Goal: Information Seeking & Learning: Compare options

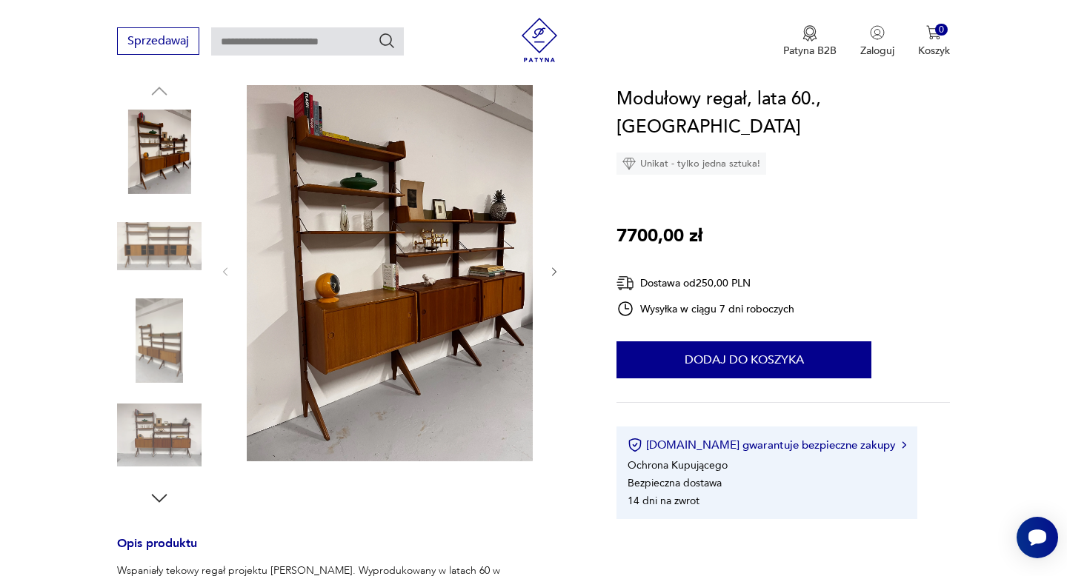
click at [553, 269] on icon "button" at bounding box center [554, 271] width 4 height 9
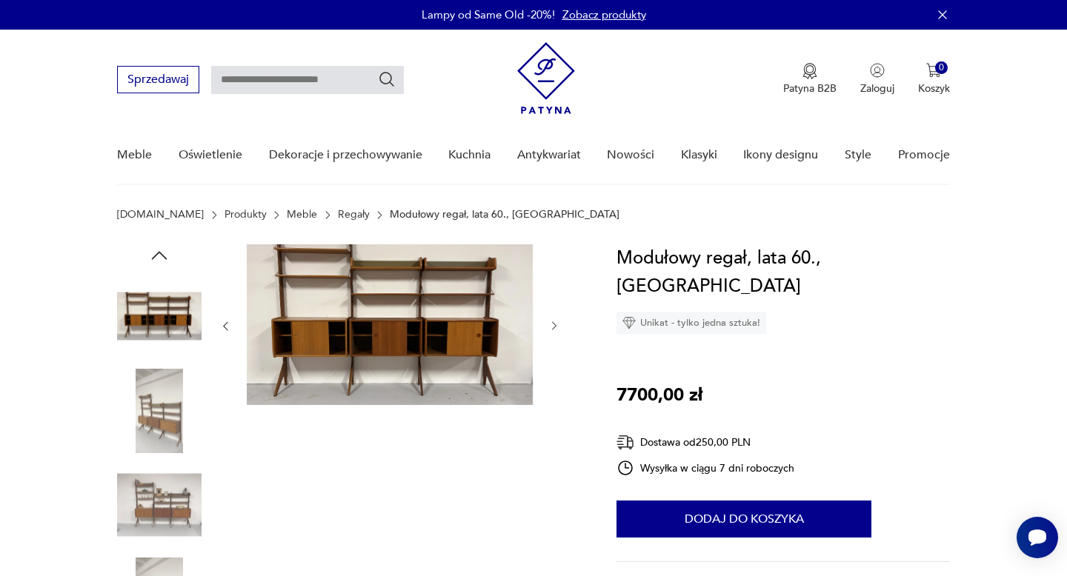
click at [338, 215] on link "Regały" at bounding box center [354, 215] width 32 height 12
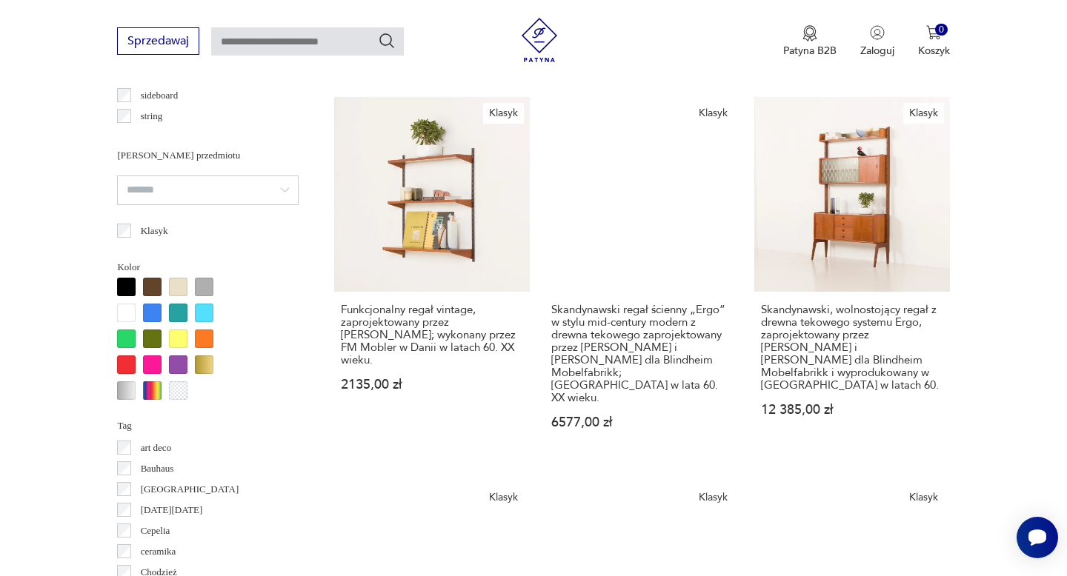
scroll to position [1268, 0]
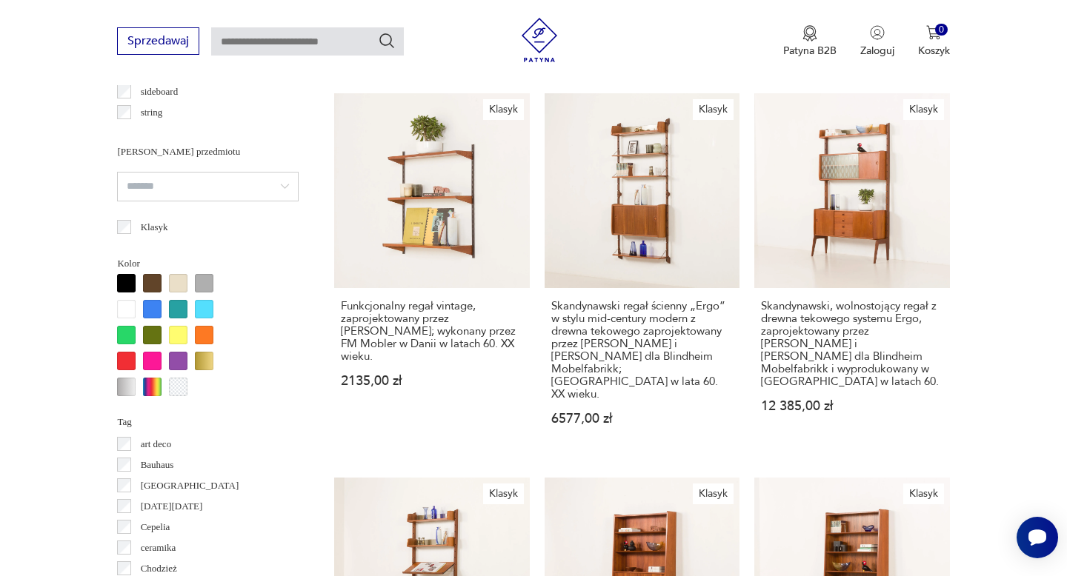
click at [812, 250] on link "Klasyk Skandynawski, wolnostojący regał z drewna tekowego systemu Ergo, zaproje…" at bounding box center [851, 273] width 195 height 361
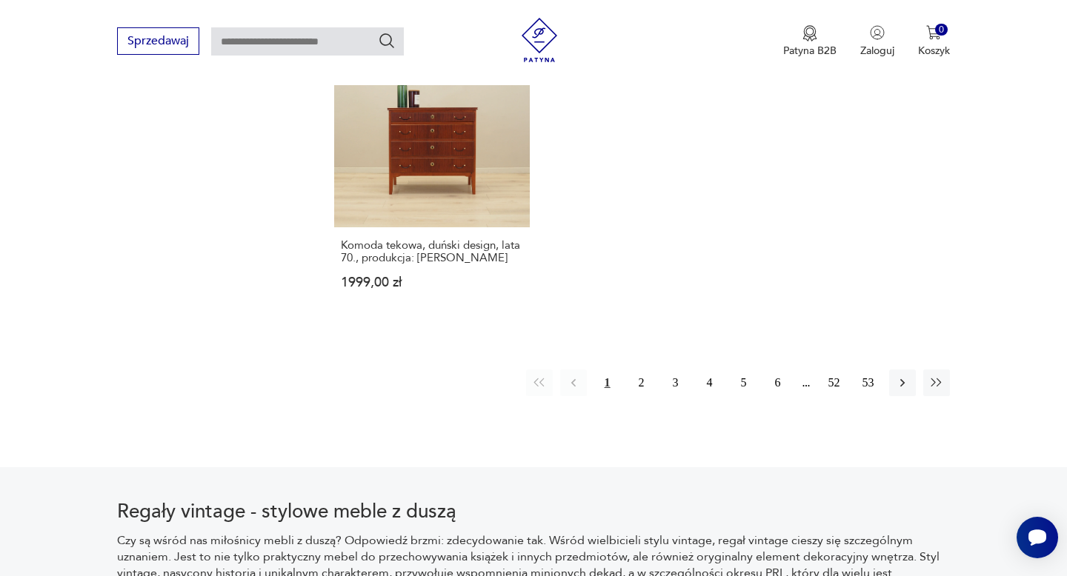
scroll to position [2419, 0]
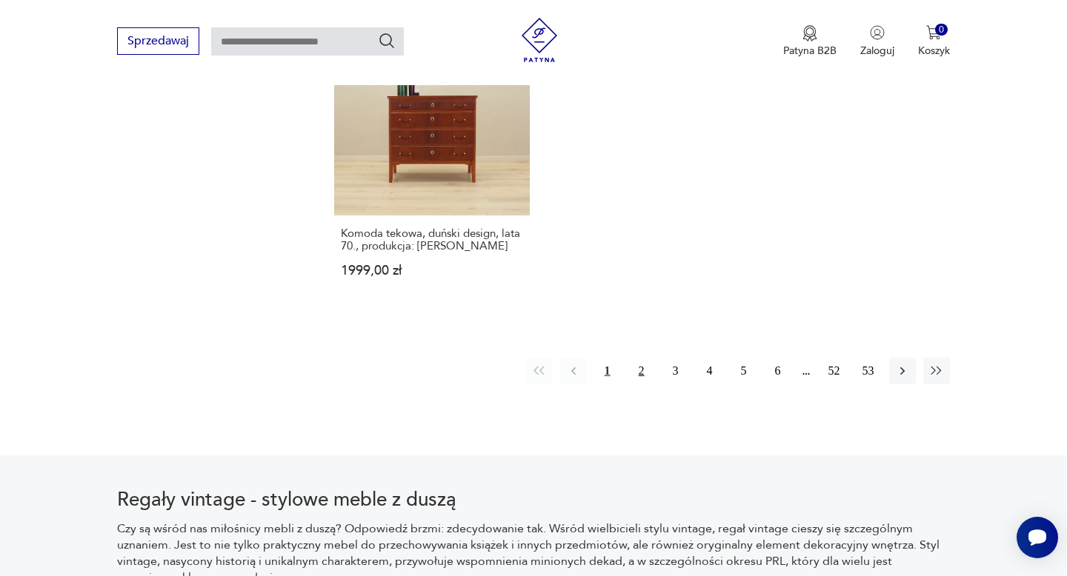
click at [639, 358] on button "2" at bounding box center [641, 371] width 27 height 27
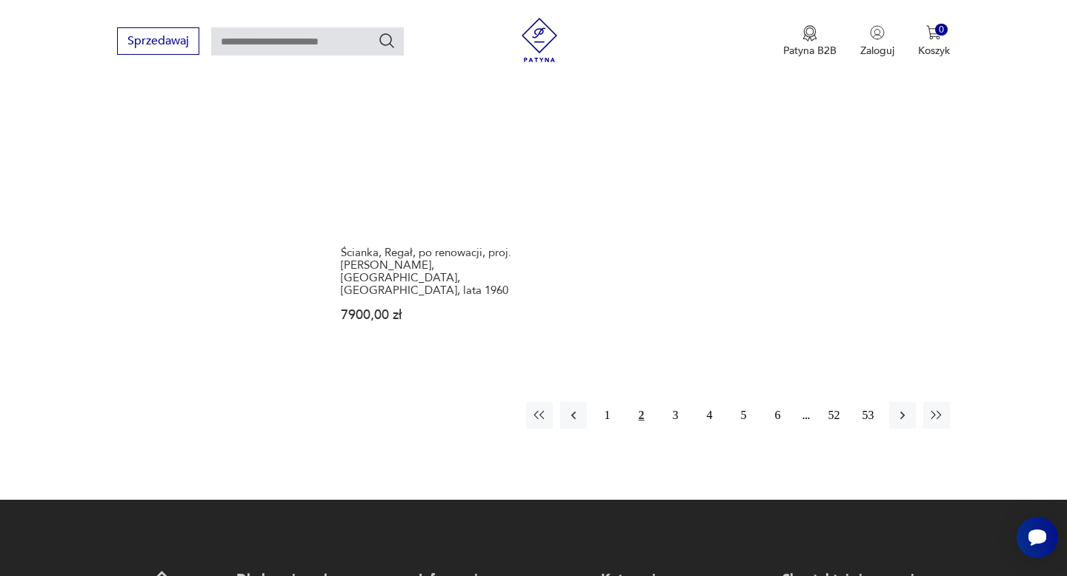
scroll to position [2251, 0]
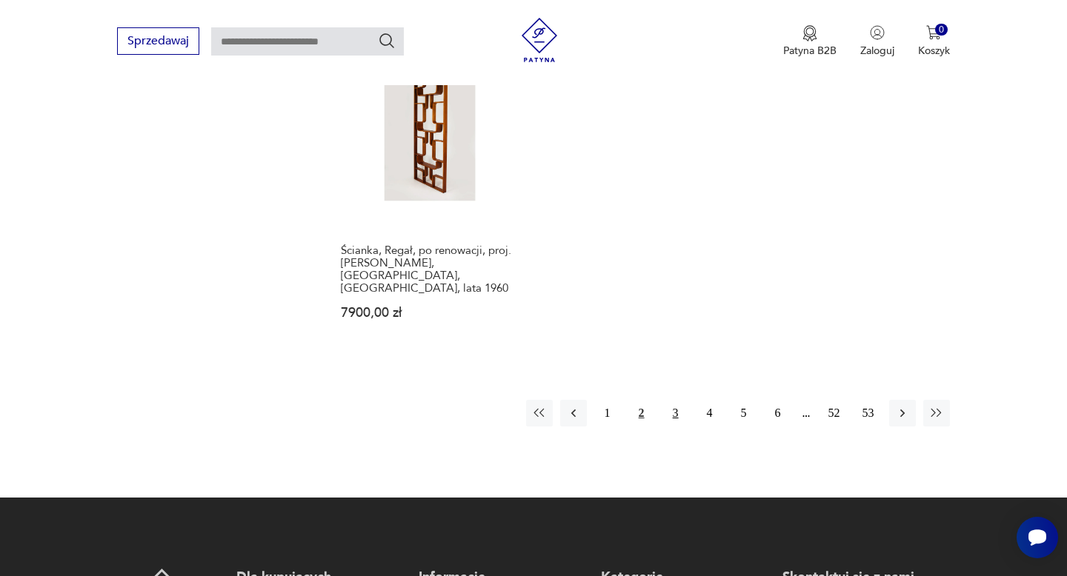
click at [670, 400] on button "3" at bounding box center [675, 413] width 27 height 27
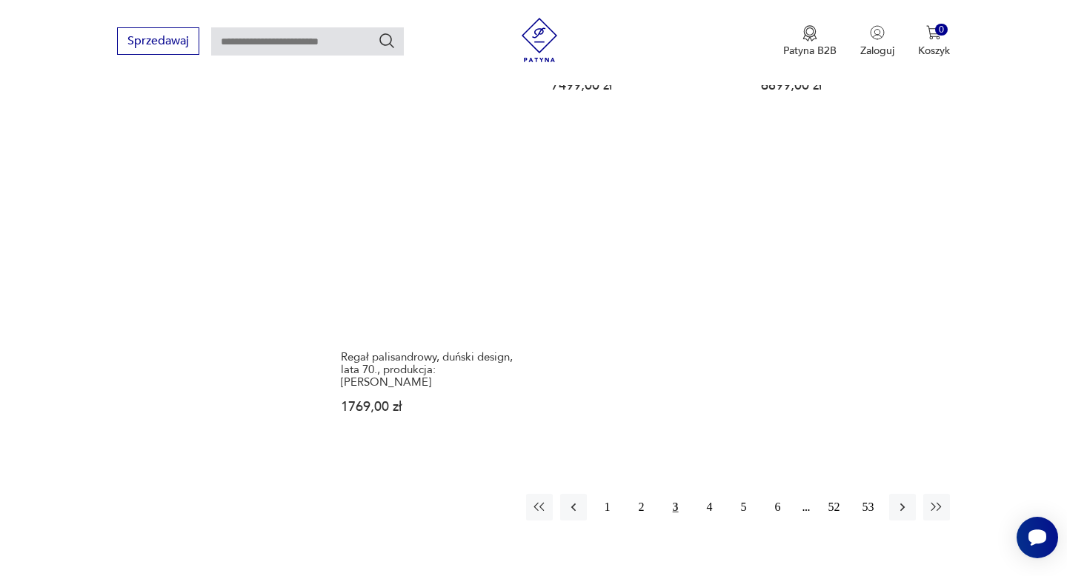
scroll to position [2284, 0]
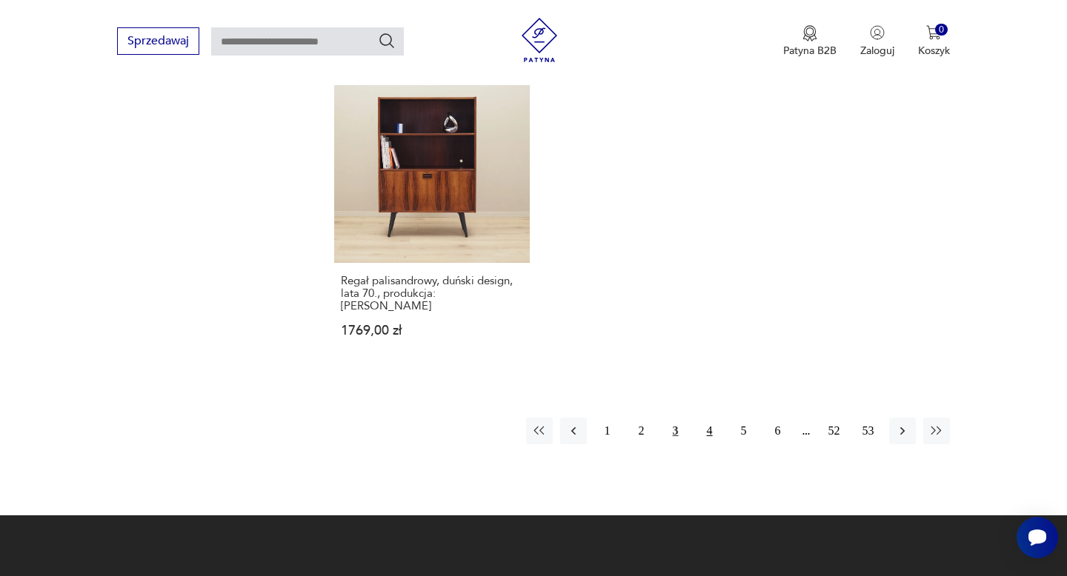
click at [699, 418] on button "4" at bounding box center [709, 431] width 27 height 27
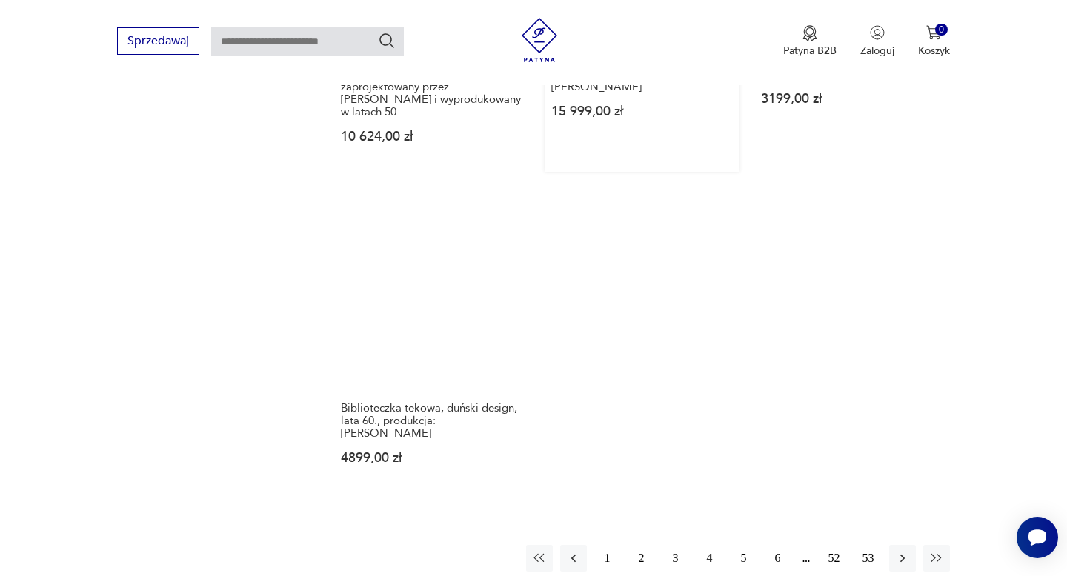
scroll to position [2238, 0]
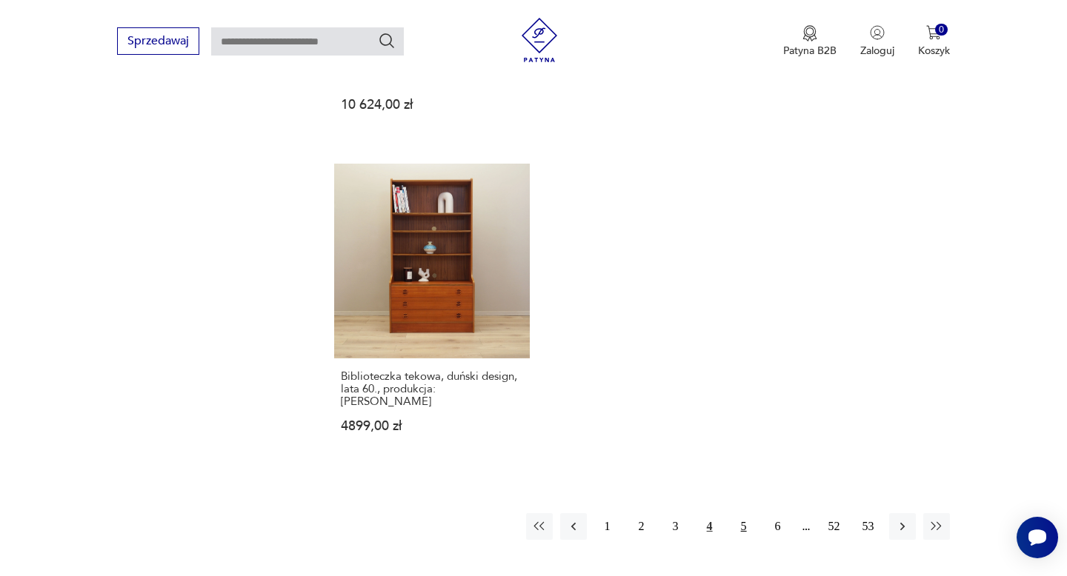
click at [736, 513] on button "5" at bounding box center [744, 526] width 27 height 27
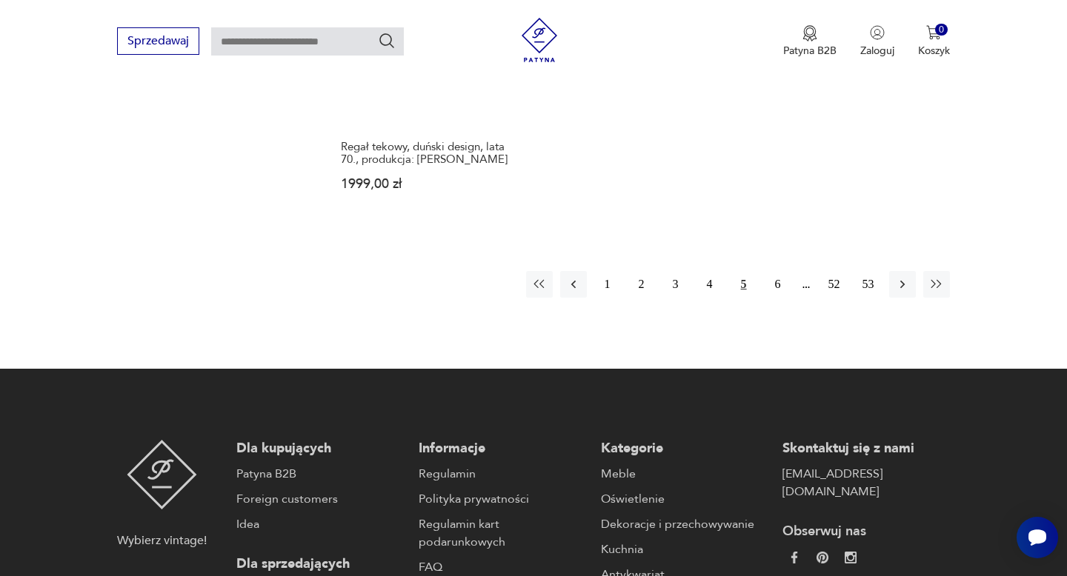
scroll to position [2395, 0]
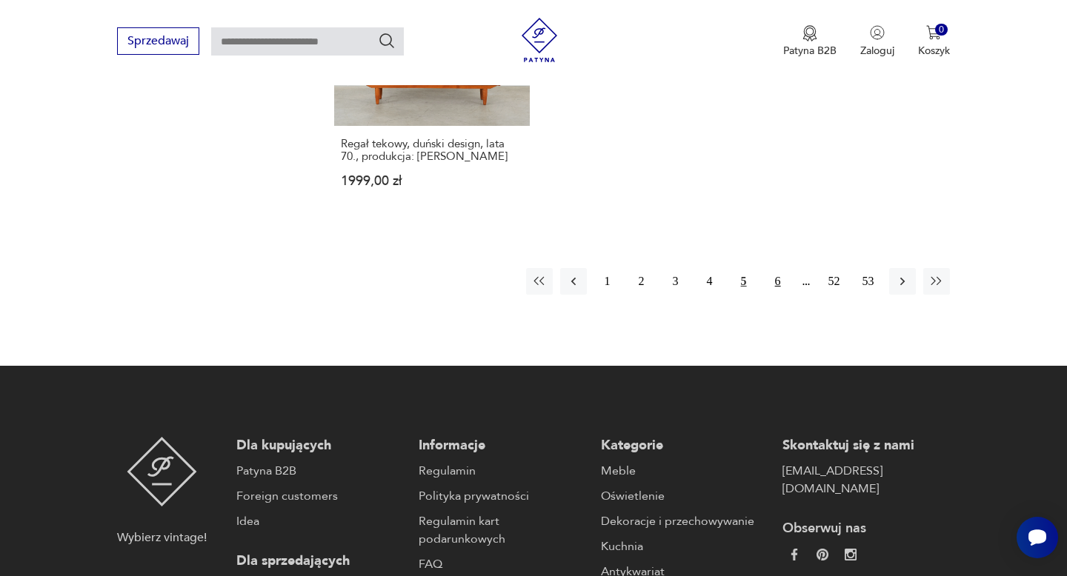
click at [780, 268] on button "6" at bounding box center [778, 281] width 27 height 27
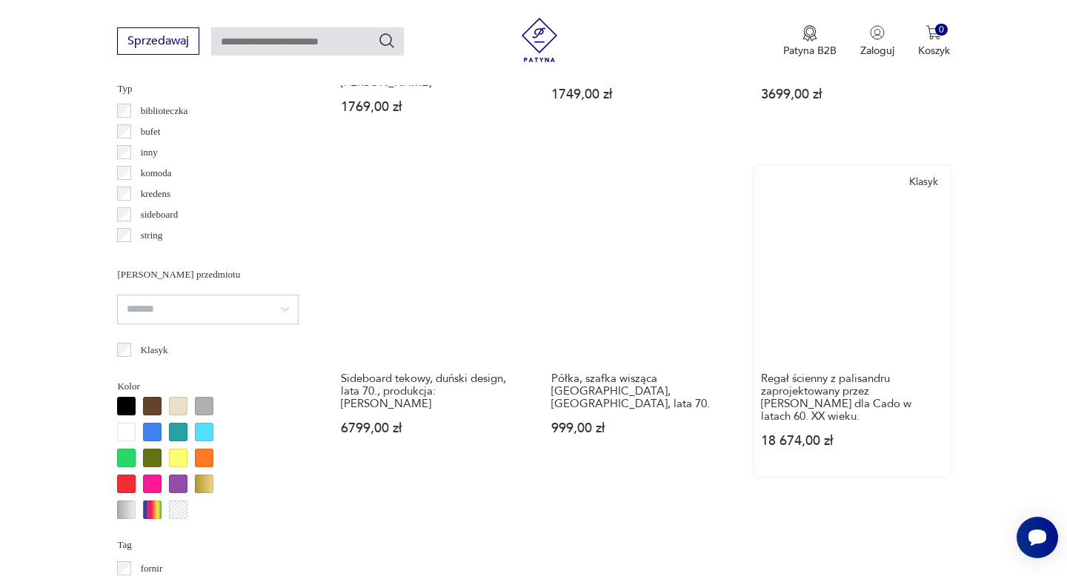
scroll to position [1146, 0]
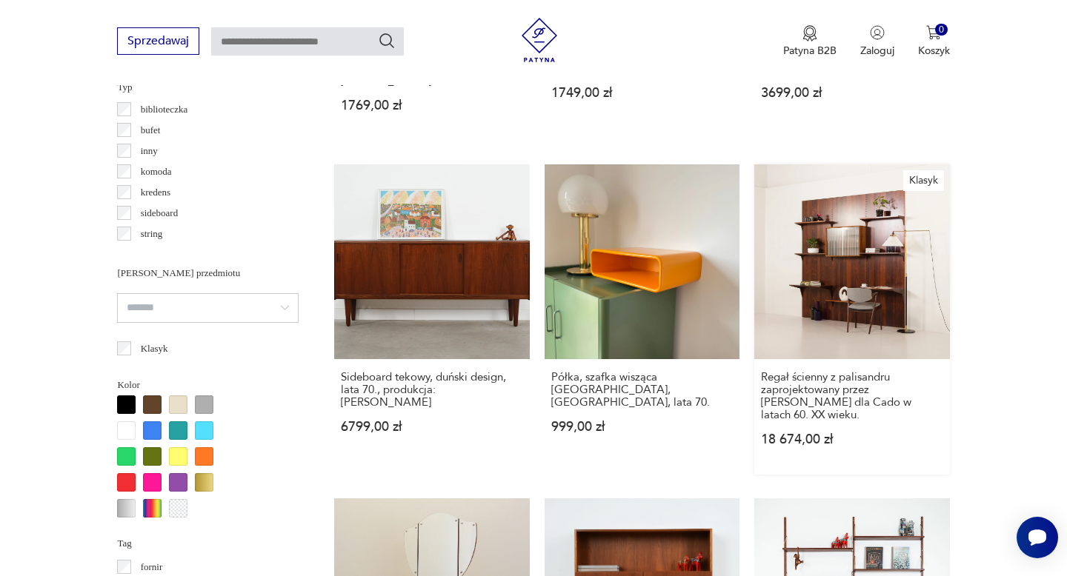
click at [828, 310] on link "Klasyk Regał ścienny z palisandru zaprojektowany przez [PERSON_NAME] dla Cado w…" at bounding box center [851, 319] width 195 height 310
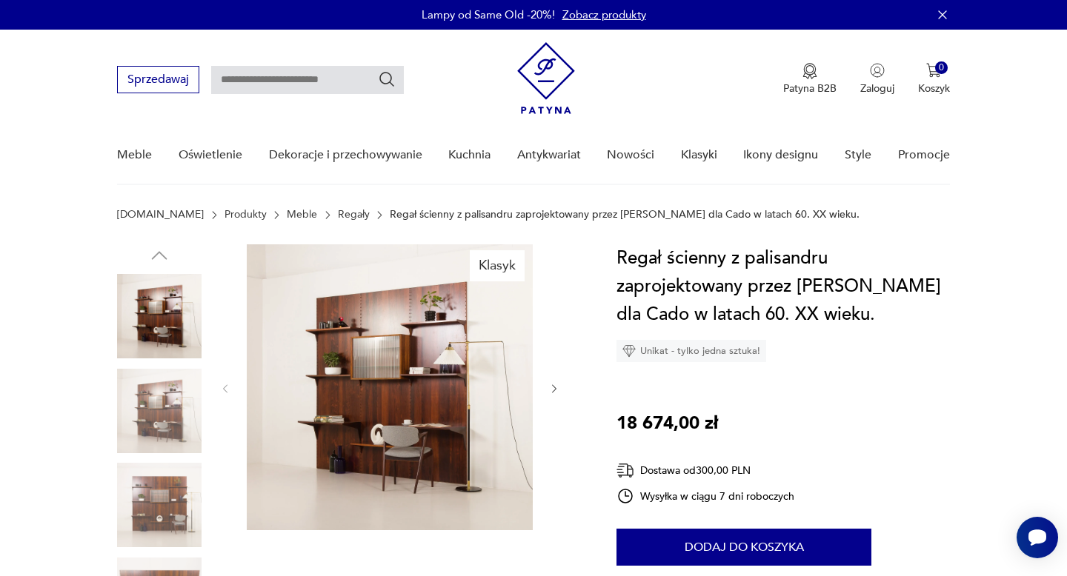
click at [164, 411] on img at bounding box center [159, 411] width 84 height 84
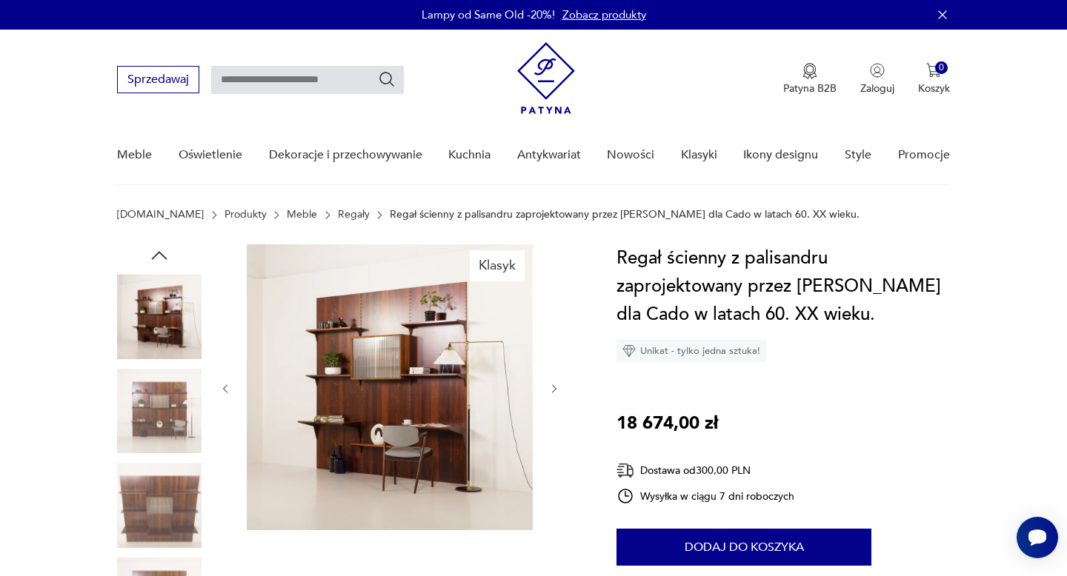
click at [164, 300] on img at bounding box center [159, 316] width 84 height 84
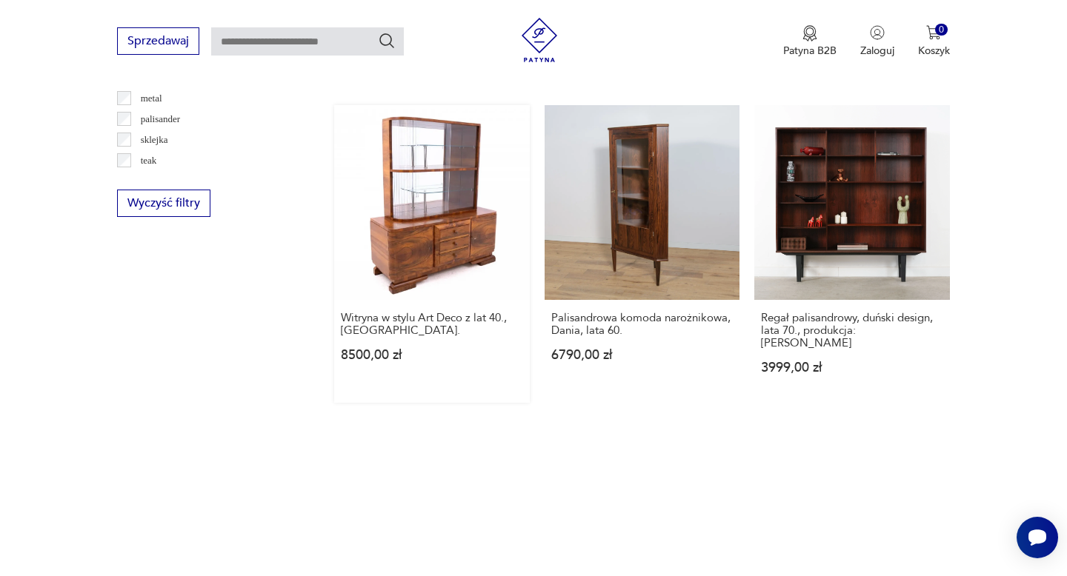
scroll to position [2230, 0]
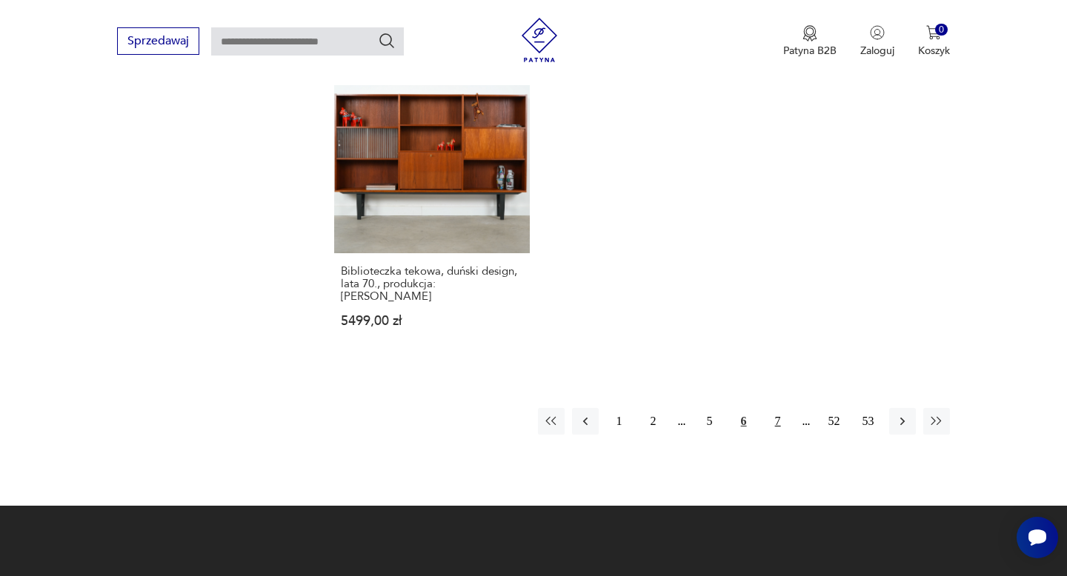
click at [774, 408] on button "7" at bounding box center [778, 421] width 27 height 27
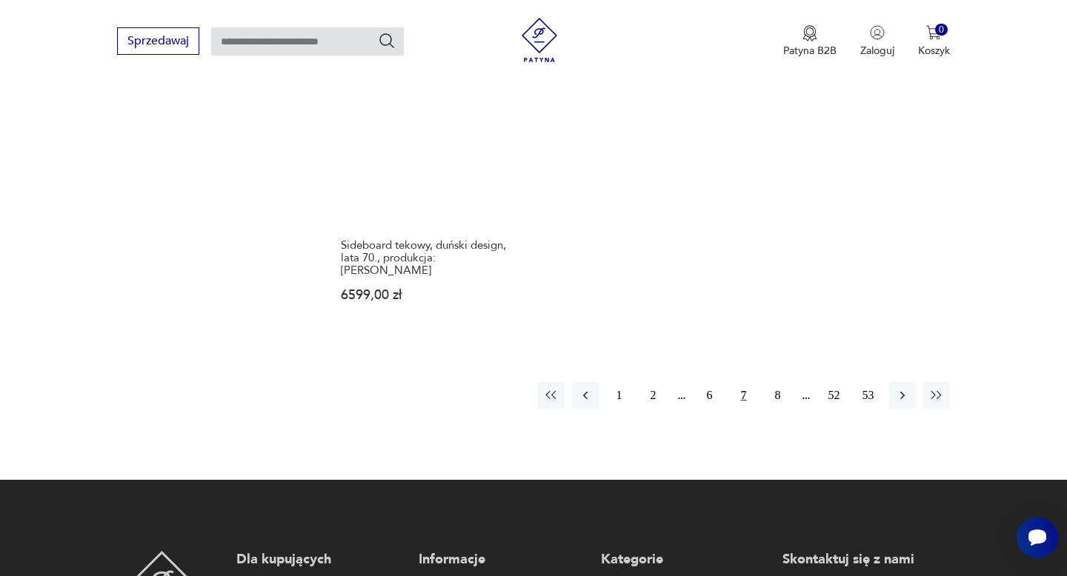
scroll to position [2320, 0]
